Goal: Check status: Check status

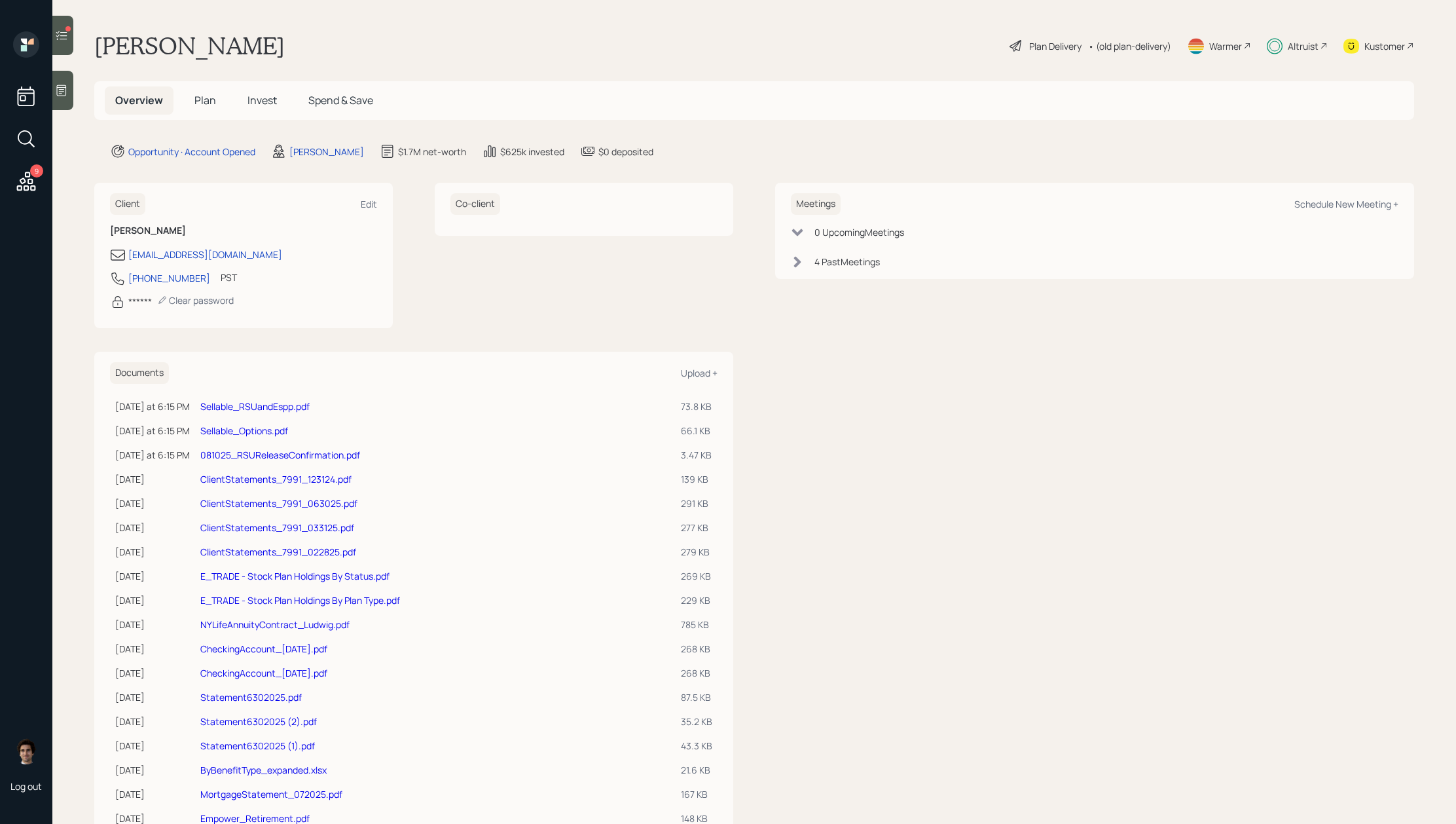
click at [252, 104] on span "Invest" at bounding box center [262, 100] width 30 height 14
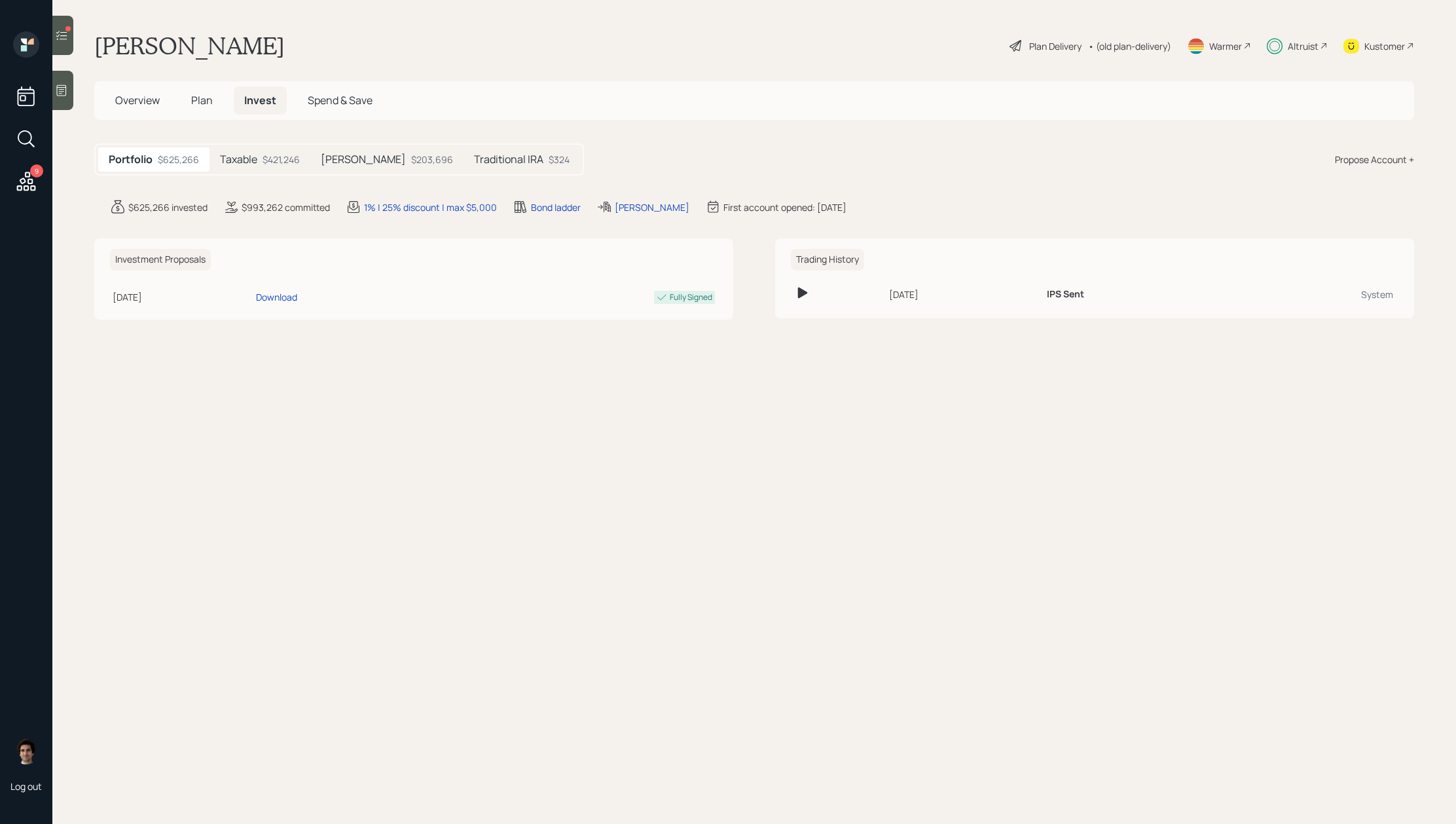
click at [295, 160] on div "$421,246" at bounding box center [281, 159] width 38 height 14
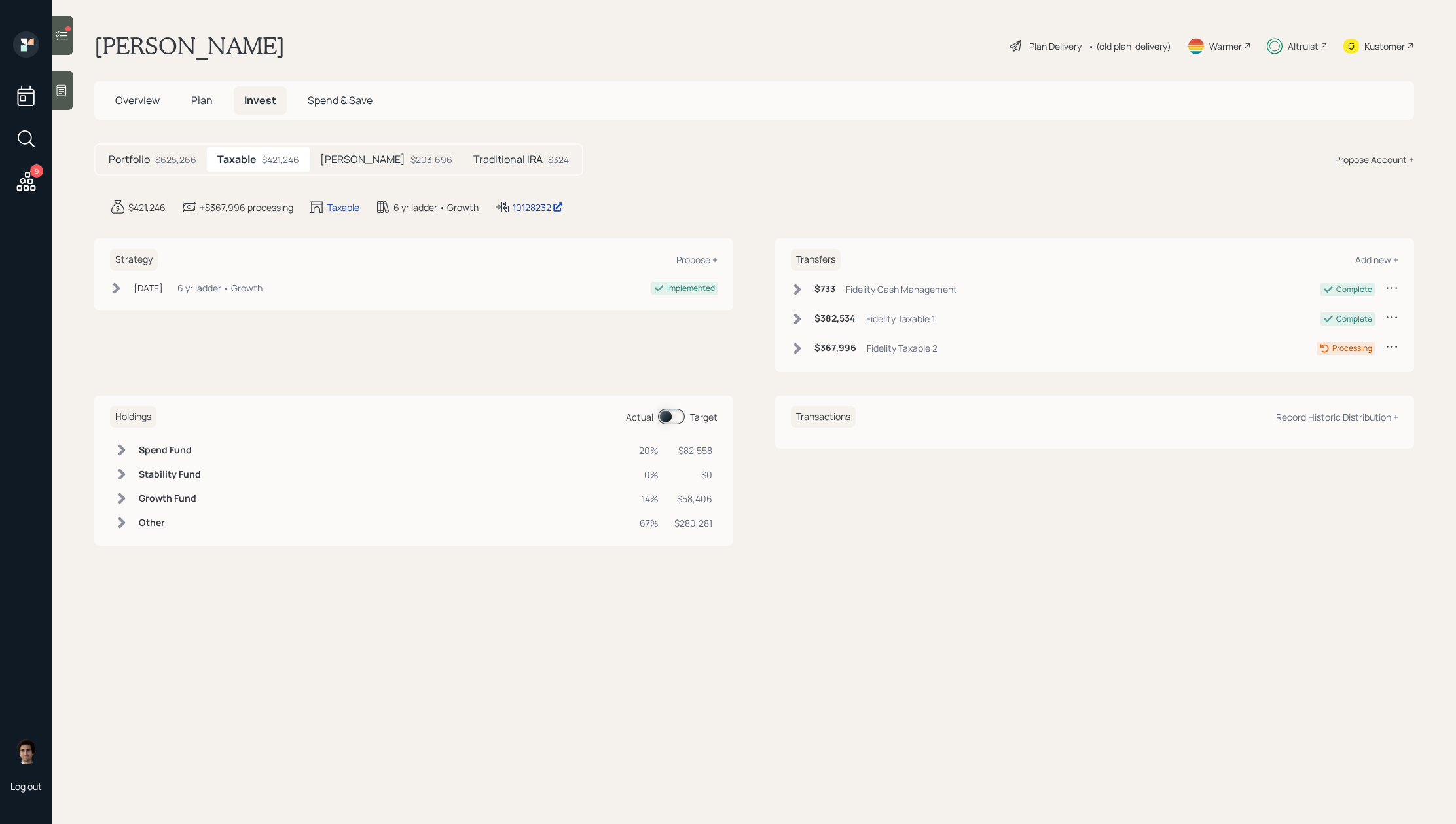
click at [547, 200] on div "10128232" at bounding box center [538, 207] width 50 height 14
